Goal: Download file/media

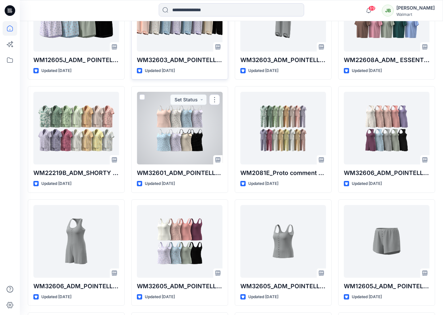
scroll to position [500, 0]
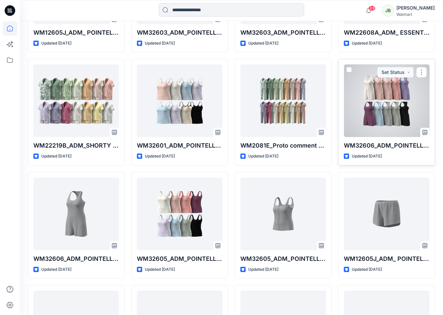
click at [377, 105] on div at bounding box center [386, 100] width 86 height 73
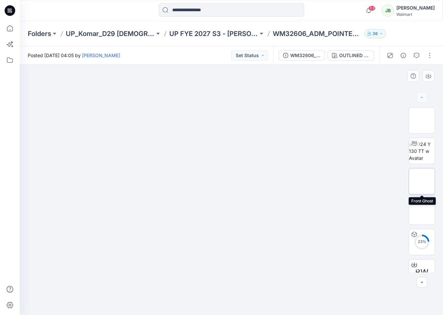
click at [421, 181] on img at bounding box center [421, 181] width 0 height 0
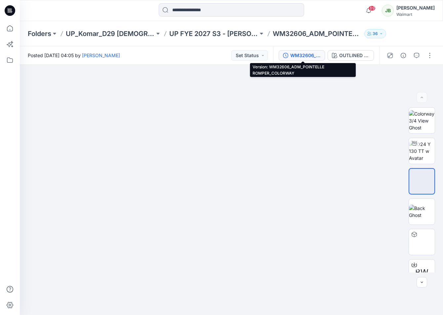
drag, startPoint x: 301, startPoint y: 56, endPoint x: 297, endPoint y: 56, distance: 4.0
click at [297, 56] on div "WM32606_ADM_POINTELLE ROMPER_COLORWAY" at bounding box center [305, 55] width 30 height 7
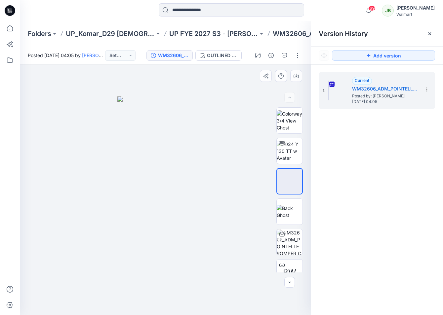
click at [209, 112] on img at bounding box center [165, 205] width 96 height 219
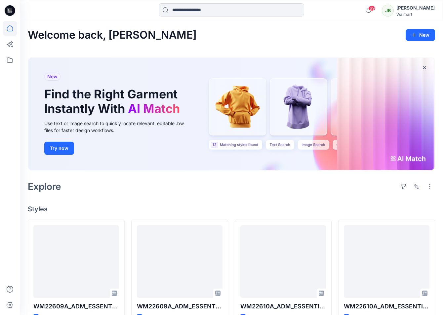
scroll to position [500, 0]
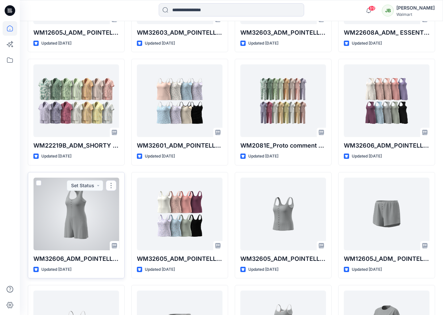
click at [64, 204] on div at bounding box center [76, 214] width 86 height 73
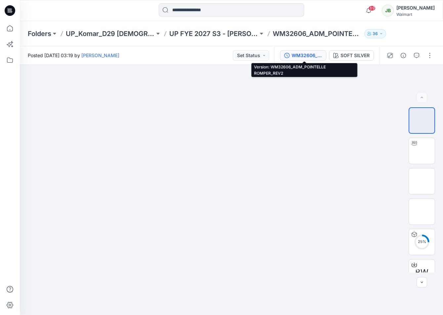
click at [299, 54] on div "WM32606_ADM_POINTELLE ROMPER_REV2" at bounding box center [306, 55] width 30 height 7
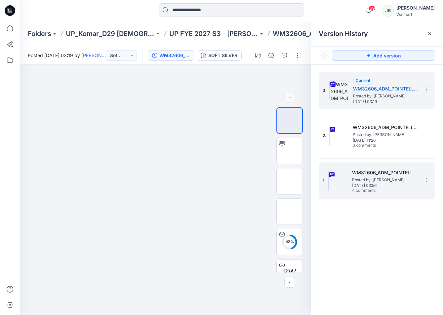
click at [389, 177] on span "Posted by: [PERSON_NAME]" at bounding box center [385, 180] width 66 height 7
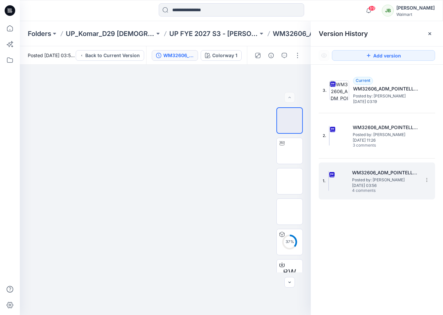
click at [365, 184] on span "[DATE] 03:56" at bounding box center [385, 185] width 66 height 5
click at [284, 56] on icon "button" at bounding box center [283, 55] width 5 height 5
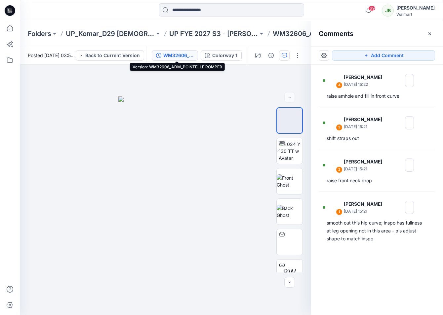
click at [190, 57] on div "WM32606_ADM_POINTELLE ROMPER" at bounding box center [178, 55] width 30 height 7
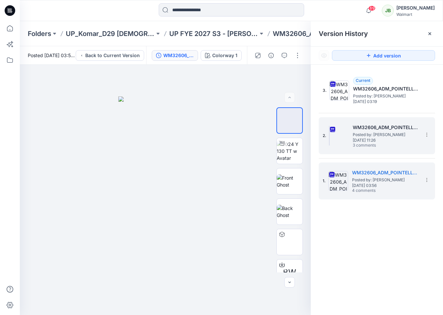
click at [376, 143] on span "3 comments" at bounding box center [375, 145] width 46 height 5
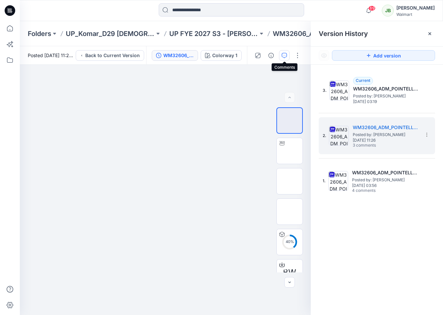
click at [281, 56] on icon "button" at bounding box center [283, 55] width 5 height 5
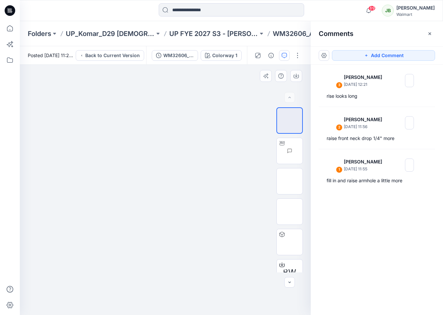
click at [233, 167] on div at bounding box center [165, 190] width 291 height 250
click at [427, 33] on icon "button" at bounding box center [429, 33] width 5 height 5
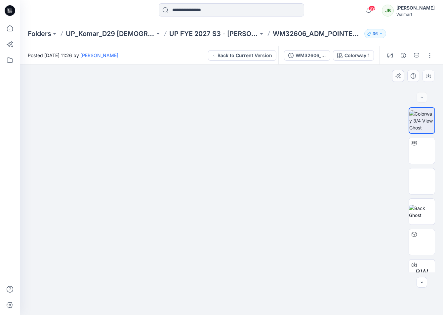
click at [225, 96] on img at bounding box center [231, 96] width 90 height 0
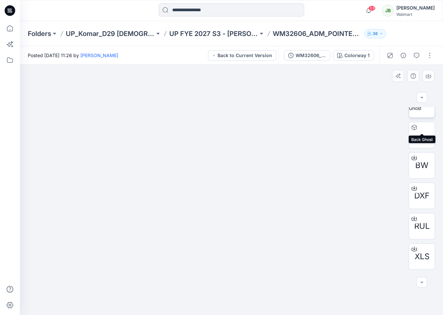
scroll to position [122, 0]
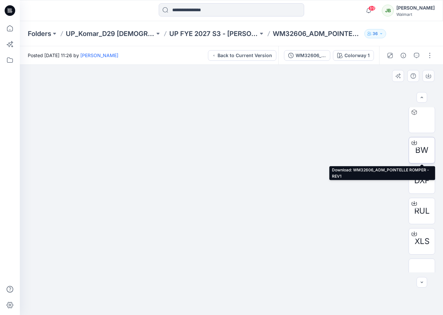
click at [424, 153] on span "BW" at bounding box center [421, 150] width 13 height 12
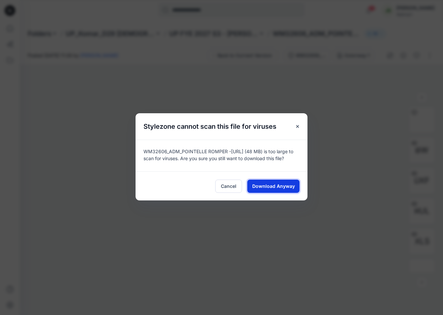
click at [278, 186] on span "Download Anyway" at bounding box center [273, 186] width 43 height 7
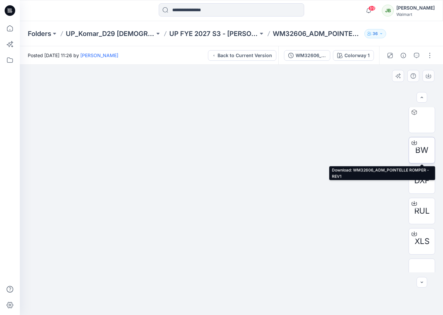
click at [422, 159] on div "BW" at bounding box center [421, 150] width 26 height 26
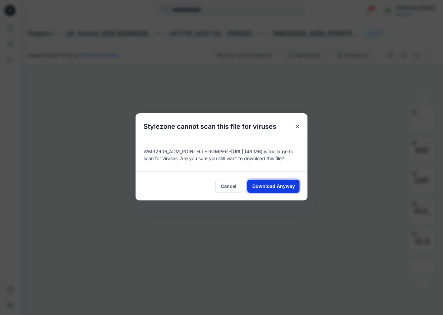
click at [262, 183] on span "Download Anyway" at bounding box center [273, 186] width 43 height 7
